Goal: Task Accomplishment & Management: Use online tool/utility

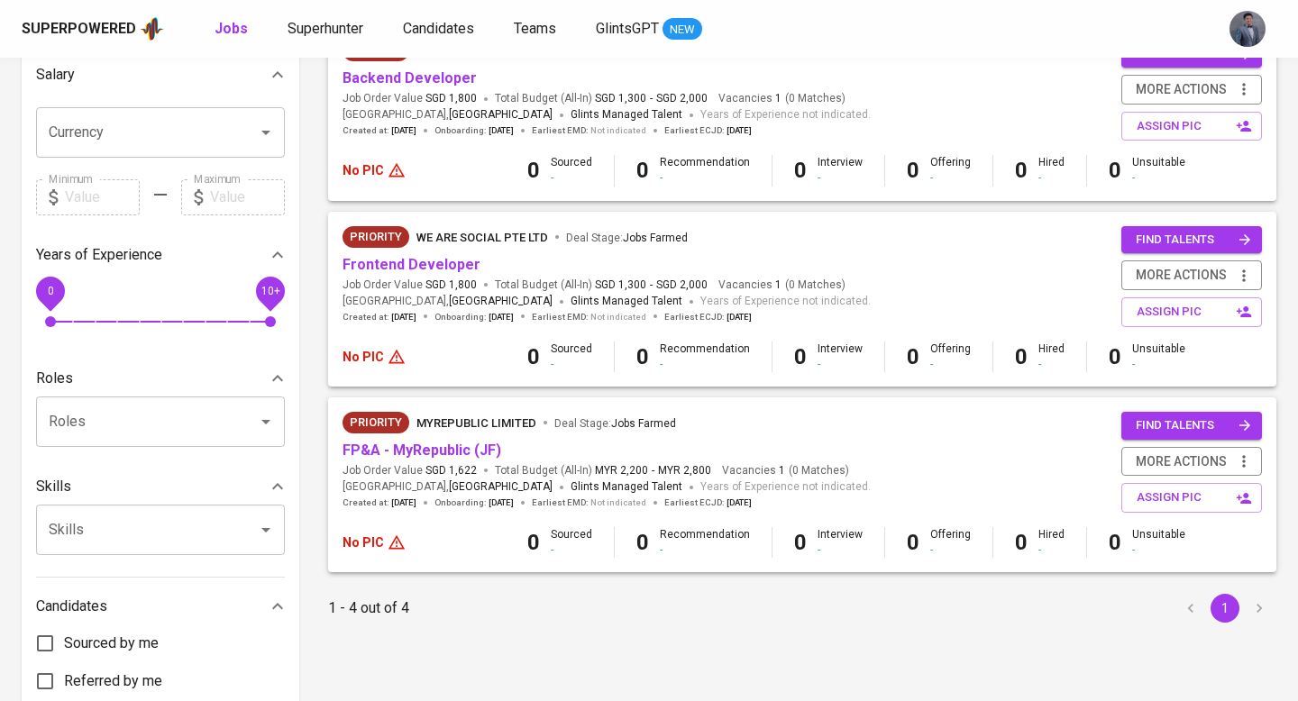
scroll to position [441, 0]
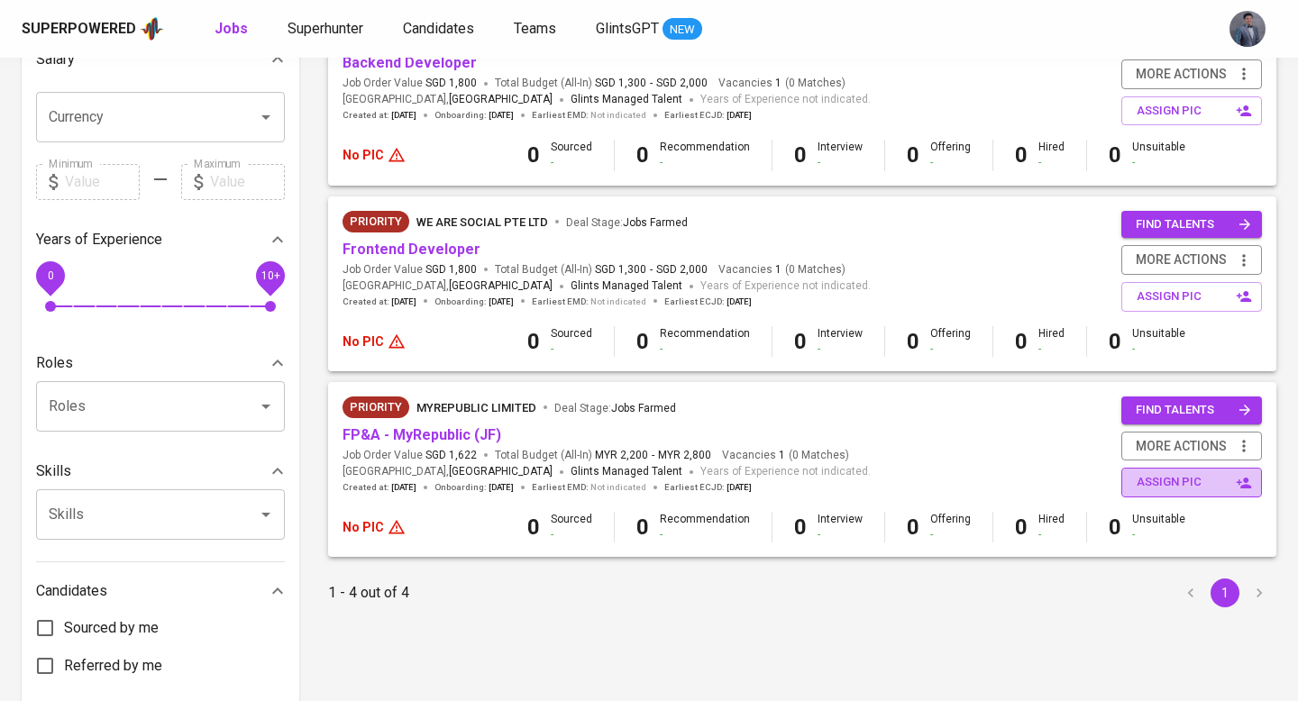
click at [1137, 486] on span "assign pic" at bounding box center [1194, 482] width 114 height 21
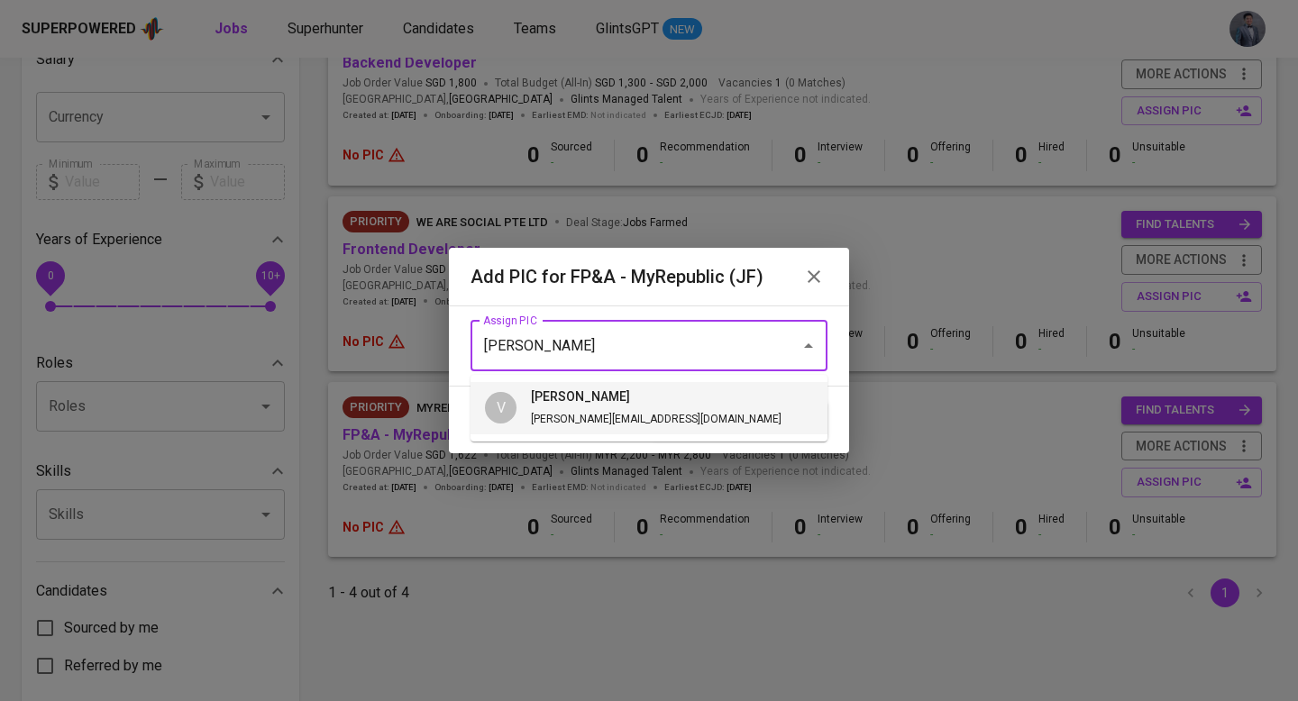
click at [711, 415] on li "V [PERSON_NAME] [PERSON_NAME][EMAIL_ADDRESS][DOMAIN_NAME]" at bounding box center [649, 408] width 357 height 52
type input "[PERSON_NAME]"
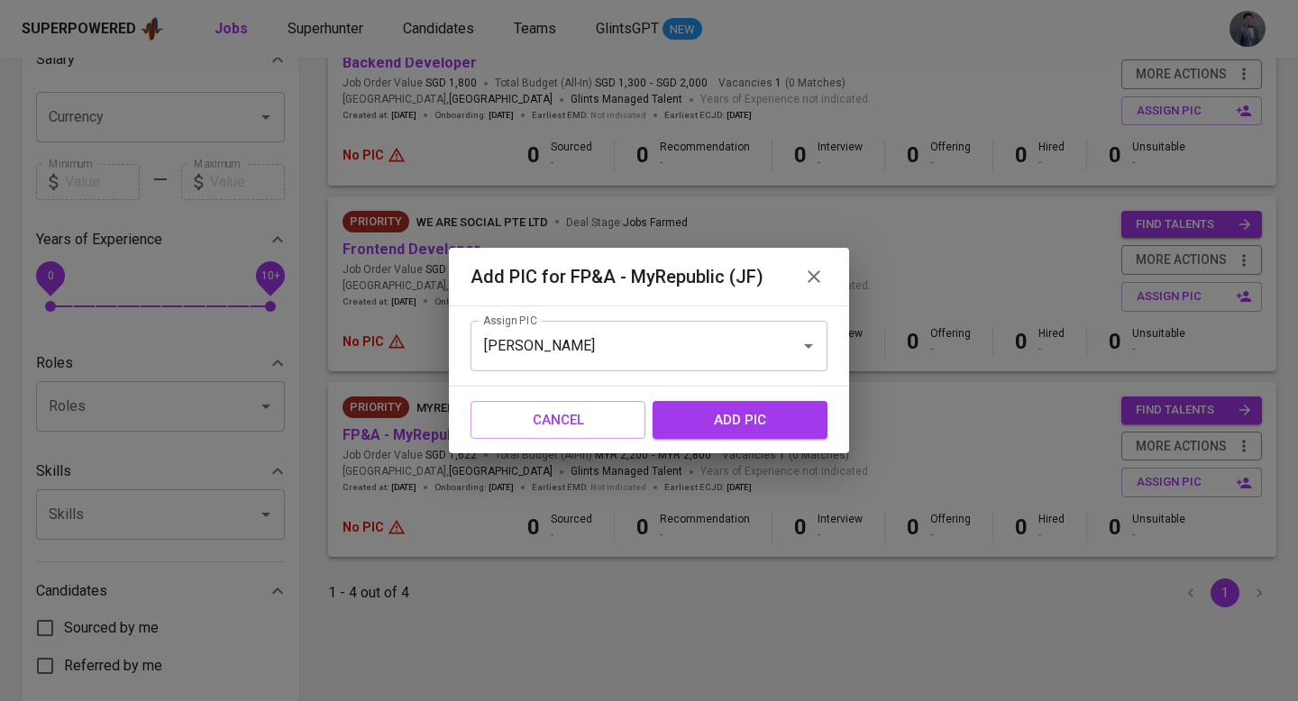
click at [734, 418] on span "add pic" at bounding box center [740, 419] width 135 height 23
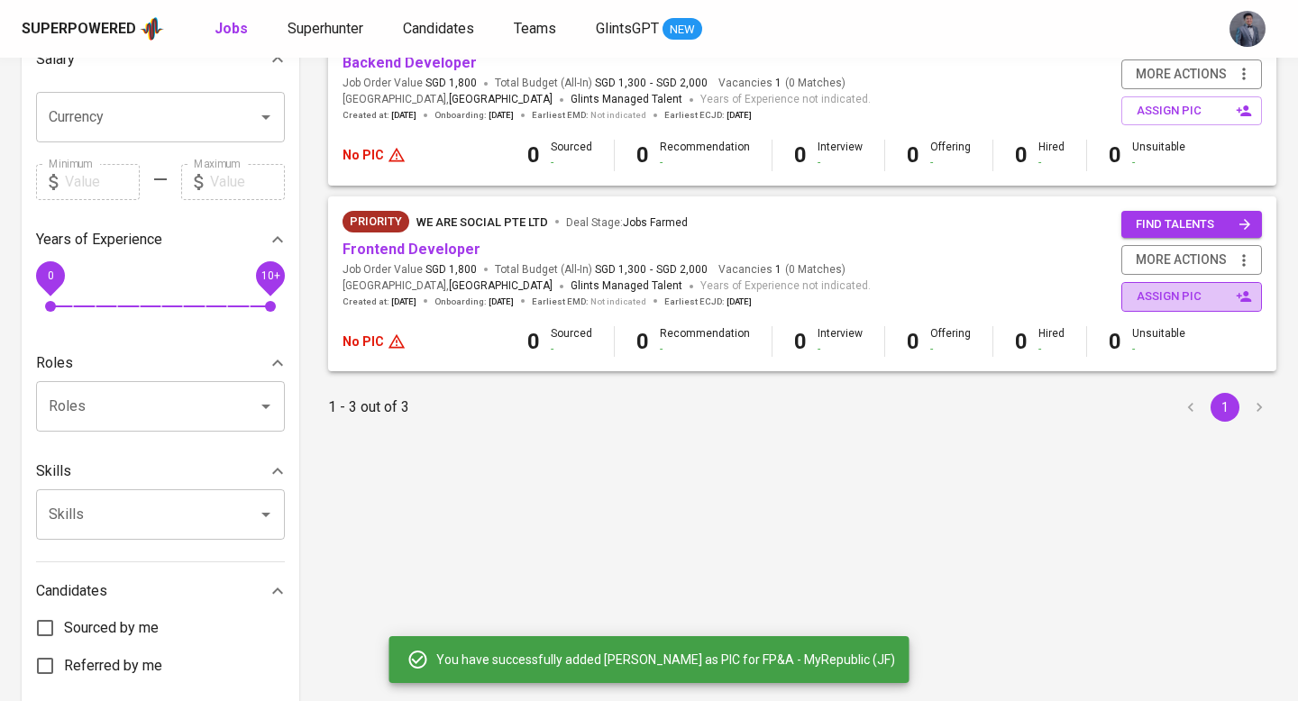
click at [1151, 292] on span "assign pic" at bounding box center [1194, 297] width 114 height 21
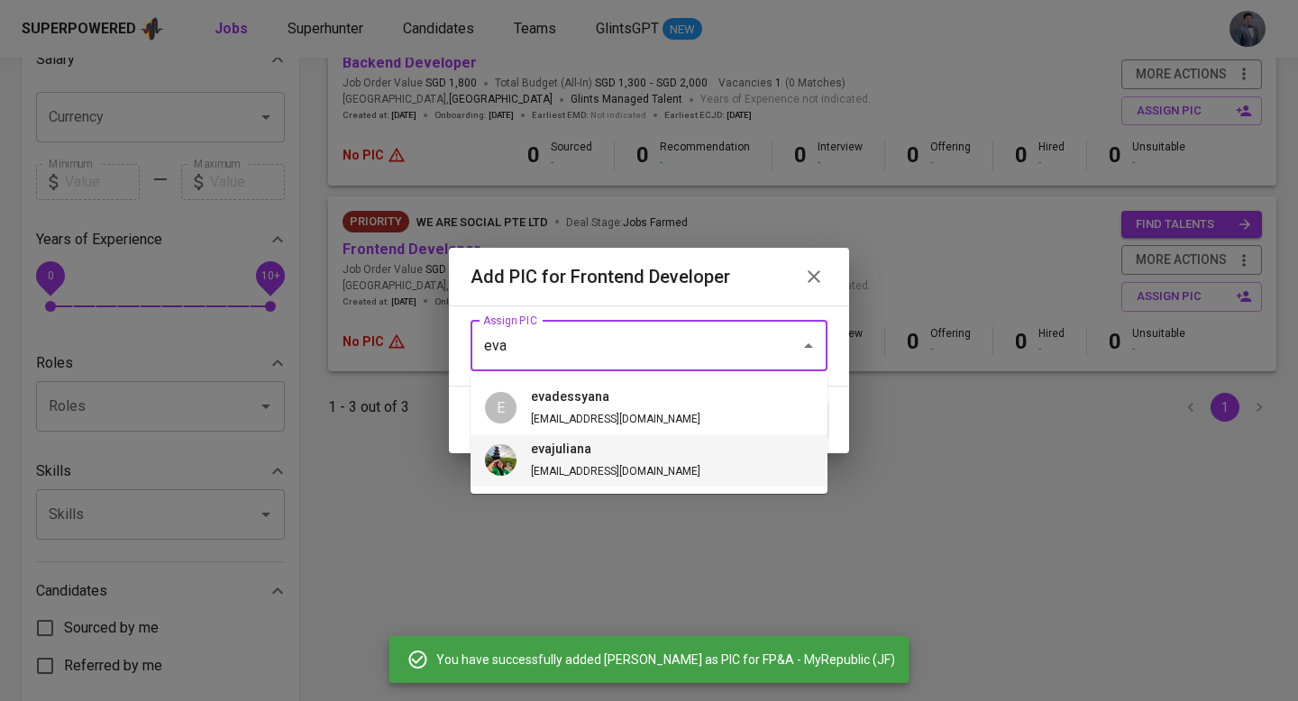
click at [570, 477] on span "[EMAIL_ADDRESS][DOMAIN_NAME]" at bounding box center [616, 471] width 170 height 13
type input "evajuliana"
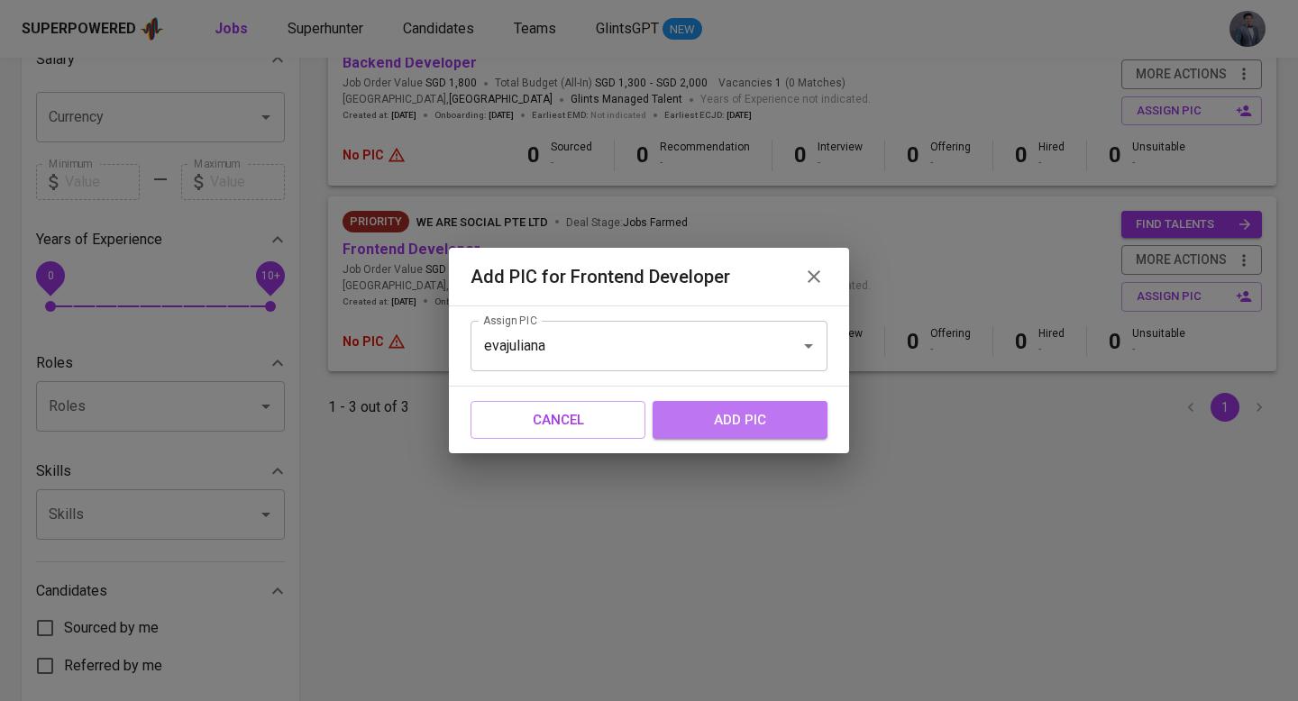
click at [698, 423] on span "add pic" at bounding box center [740, 419] width 135 height 23
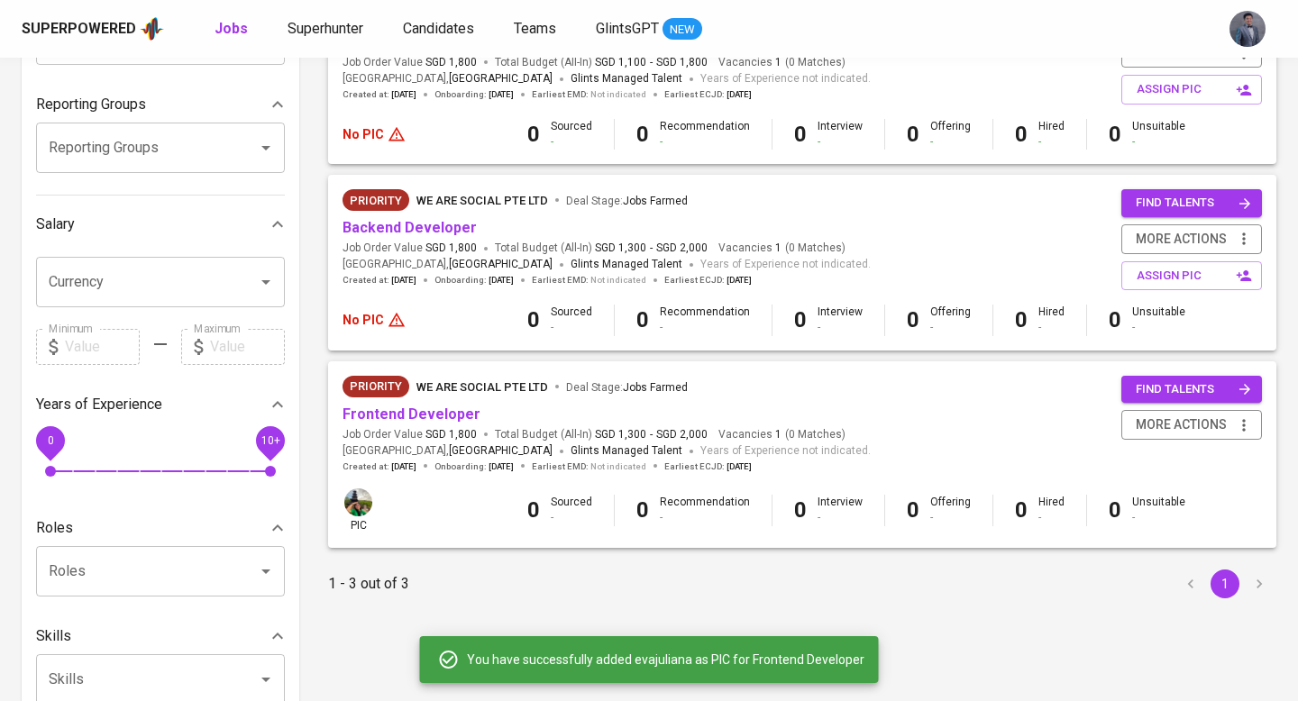
scroll to position [268, 0]
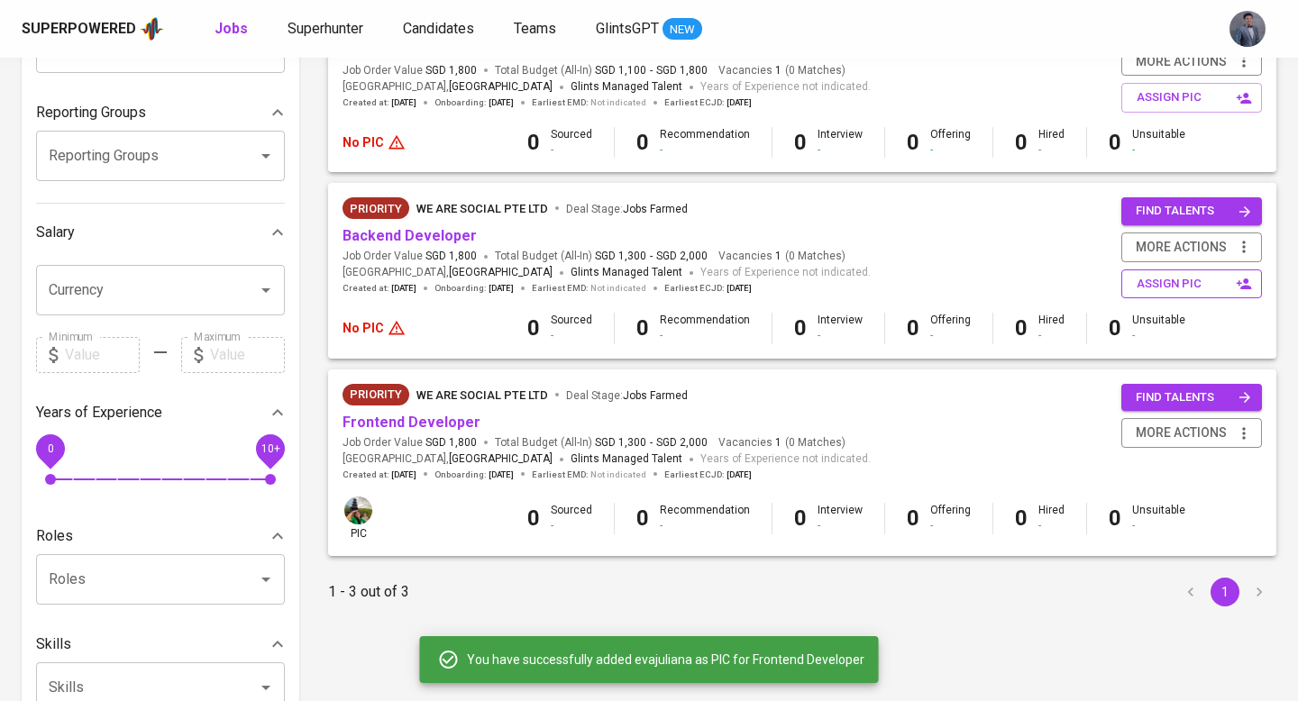
click at [1177, 280] on span "assign pic" at bounding box center [1194, 284] width 114 height 21
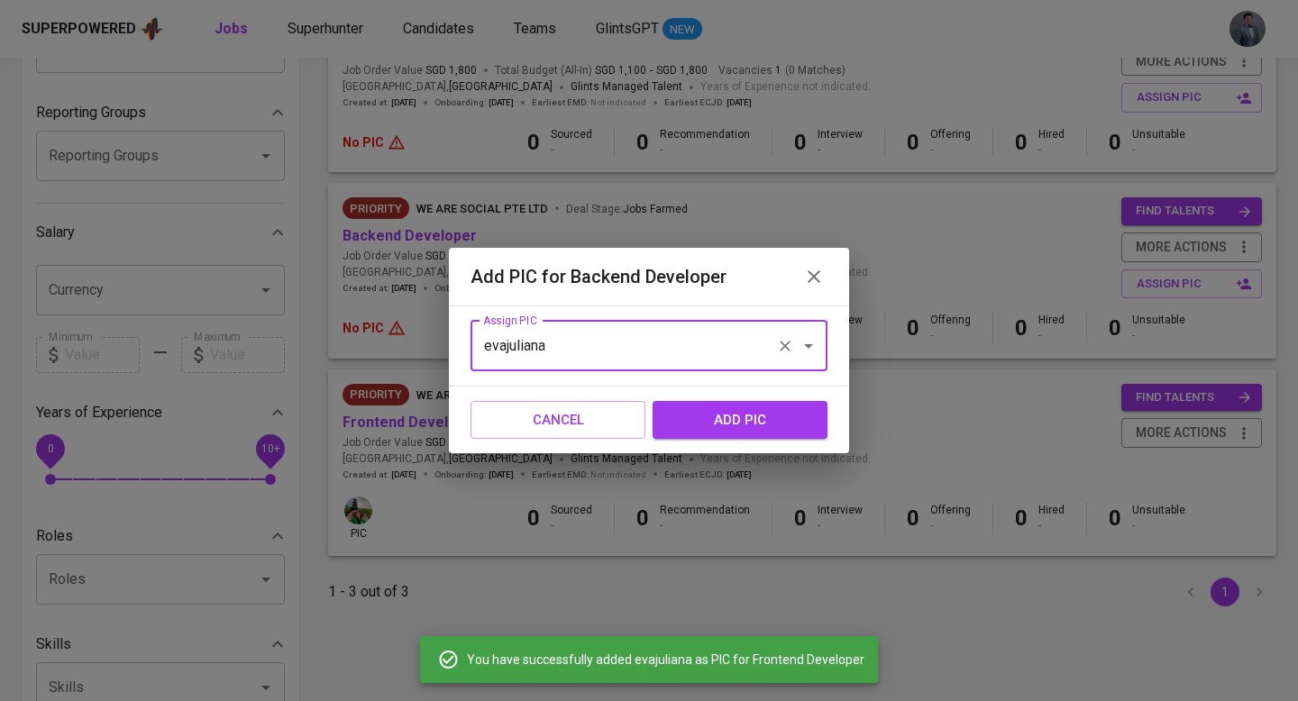
click at [730, 367] on div "evajuliana Assign PIC" at bounding box center [649, 346] width 357 height 50
click at [710, 340] on input "evajuliana" at bounding box center [624, 346] width 290 height 34
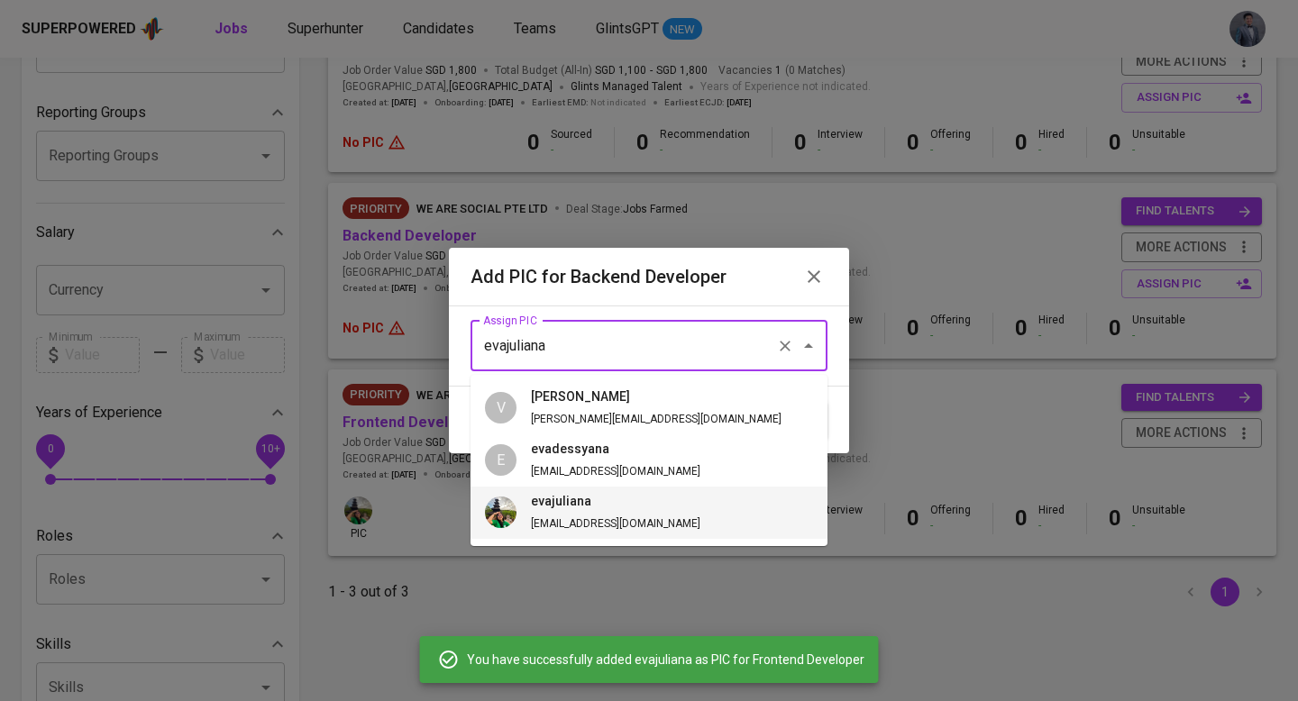
click at [644, 508] on li "evajuliana [EMAIL_ADDRESS][DOMAIN_NAME]" at bounding box center [649, 513] width 357 height 52
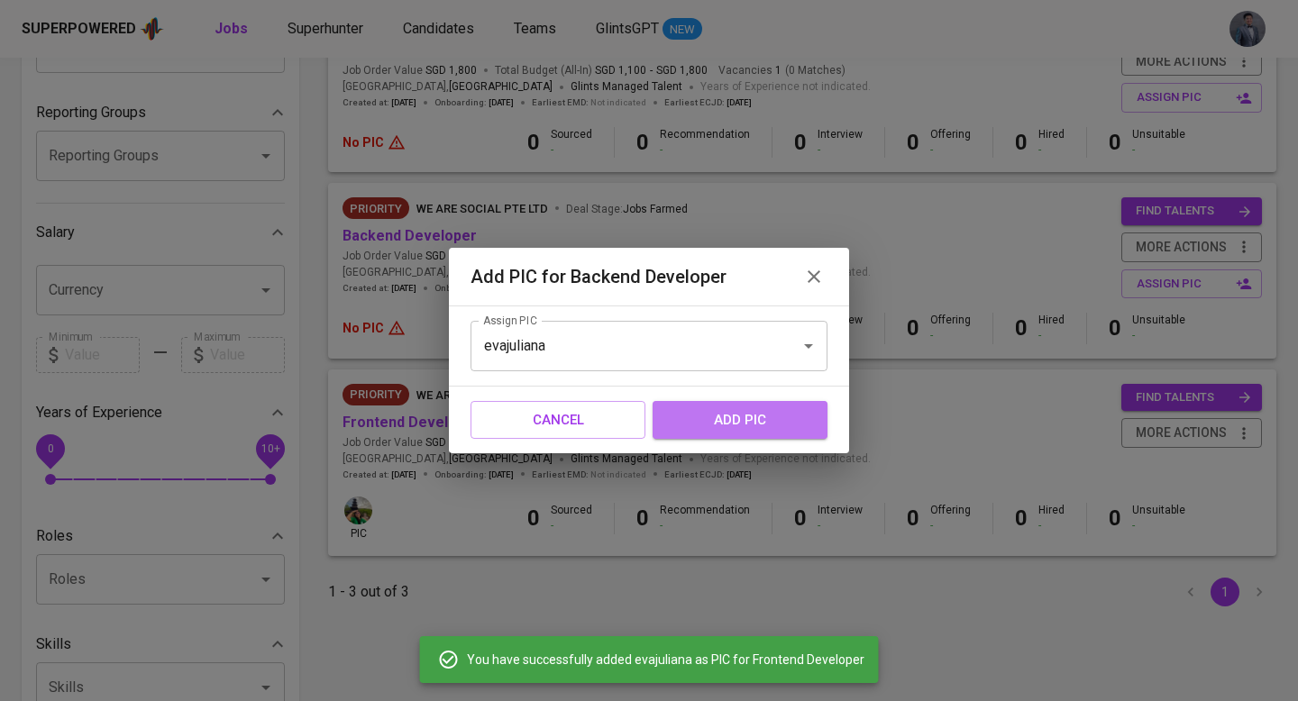
click at [721, 421] on span "add pic" at bounding box center [740, 419] width 135 height 23
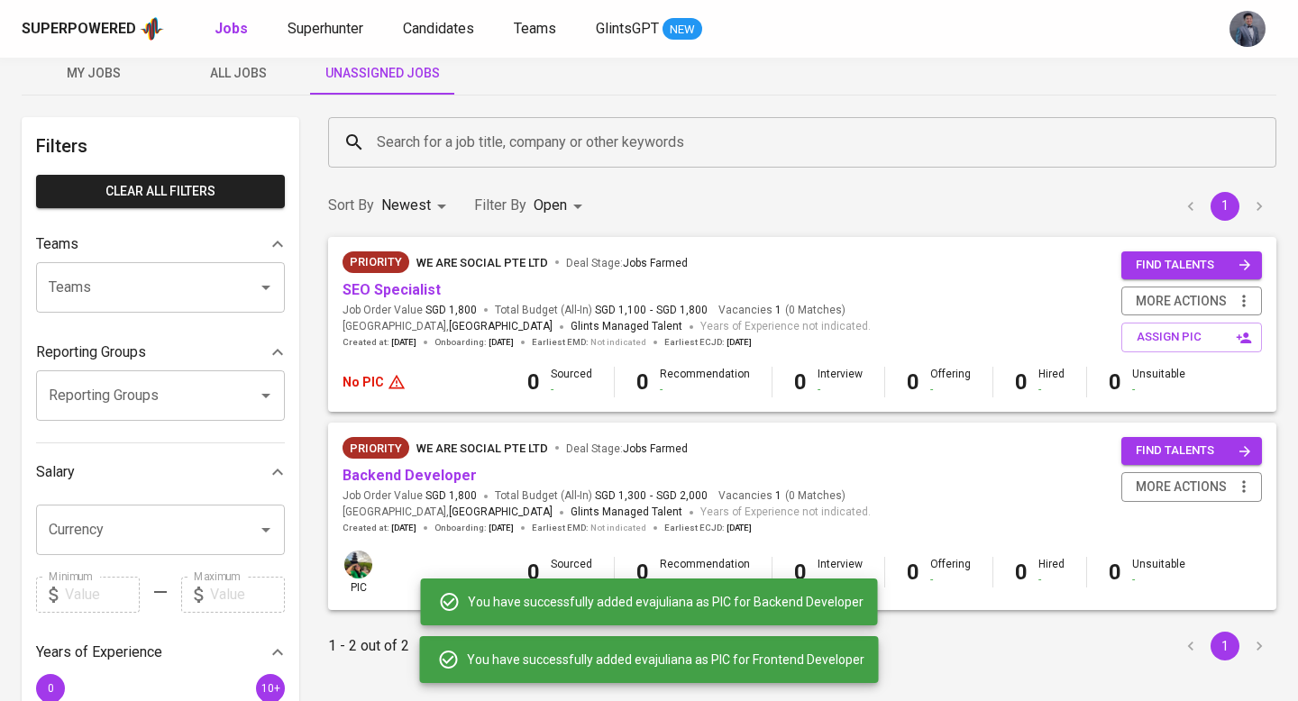
scroll to position [0, 0]
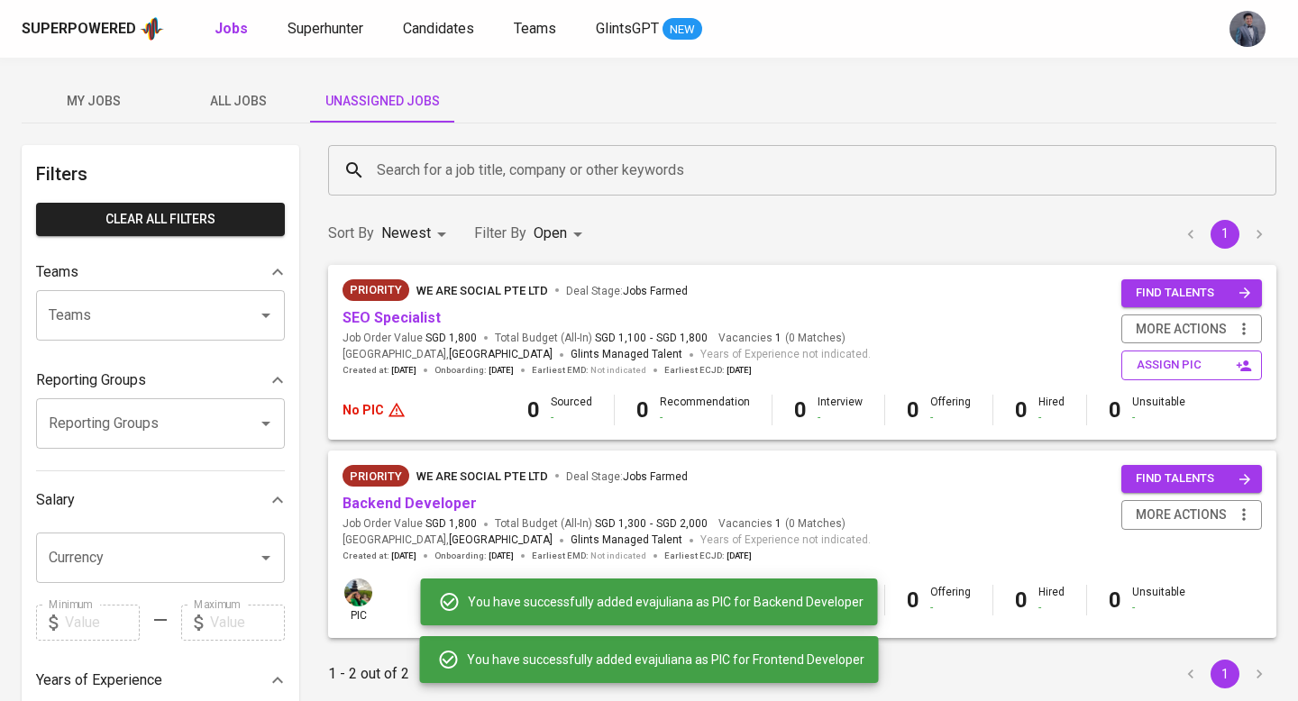
click at [1141, 367] on span "assign pic" at bounding box center [1194, 365] width 114 height 21
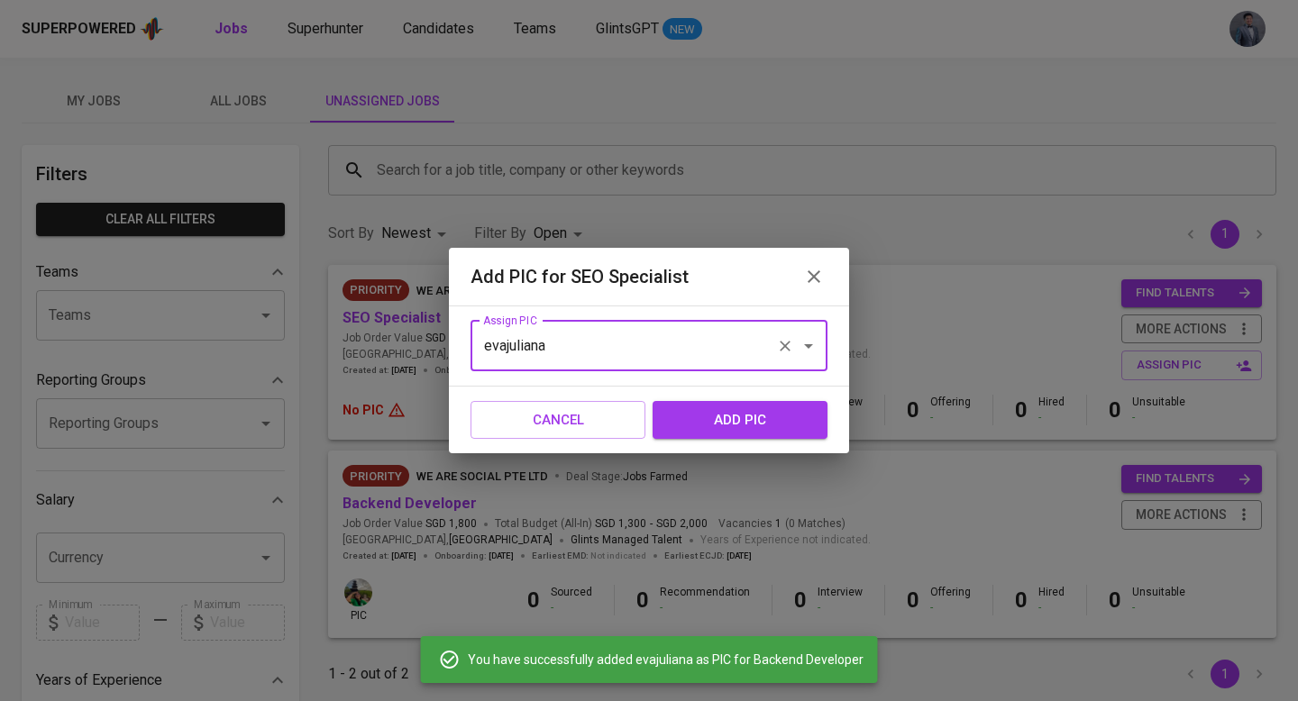
click at [672, 354] on input "evajuliana" at bounding box center [624, 346] width 290 height 34
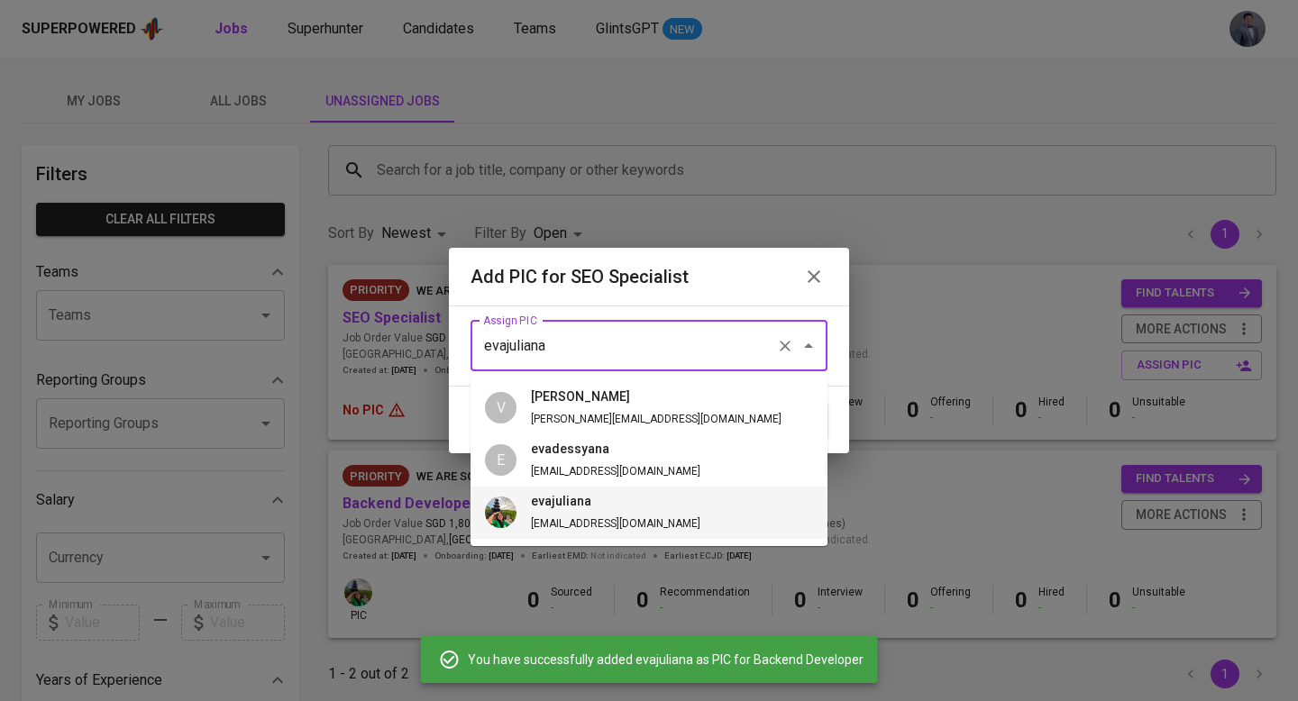
click at [636, 524] on li "evajuliana [EMAIL_ADDRESS][DOMAIN_NAME]" at bounding box center [649, 513] width 357 height 52
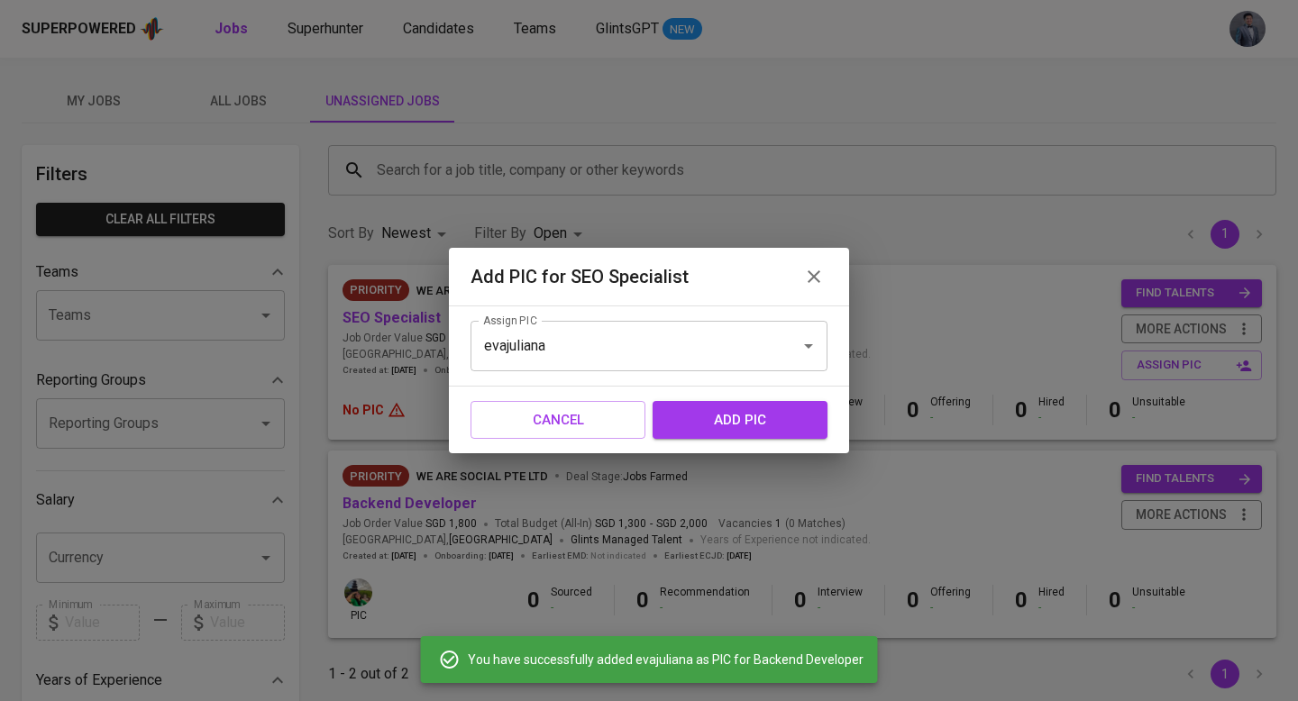
click at [731, 411] on span "add pic" at bounding box center [740, 419] width 135 height 23
